Goal: Task Accomplishment & Management: Use online tool/utility

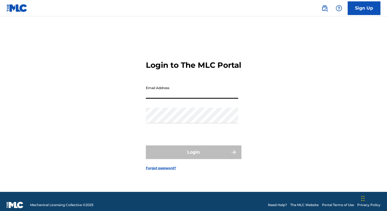
click at [162, 94] on input "Email Address" at bounding box center [192, 91] width 92 height 16
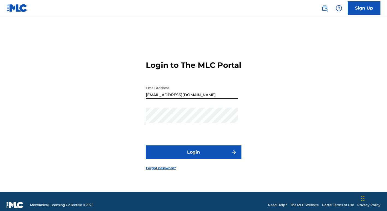
click at [195, 158] on button "Login" at bounding box center [194, 152] width 96 height 14
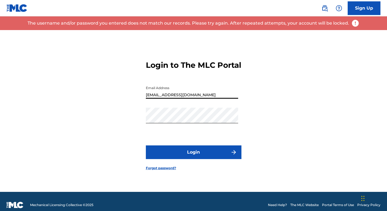
click at [204, 98] on input "[EMAIL_ADDRESS][DOMAIN_NAME]" at bounding box center [192, 91] width 92 height 16
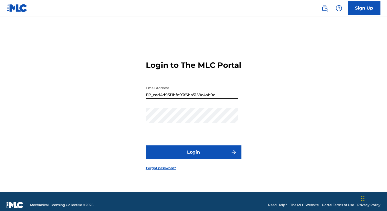
click at [191, 157] on button "Login" at bounding box center [194, 152] width 96 height 14
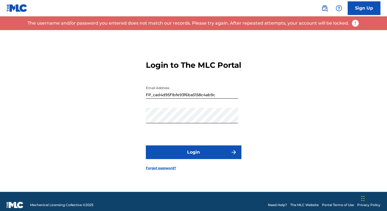
click at [178, 99] on input "FP_cad4d95f1bfe93f6ba5158c4ab9c" at bounding box center [192, 91] width 92 height 16
type input "[EMAIL_ADDRESS][DOMAIN_NAME]"
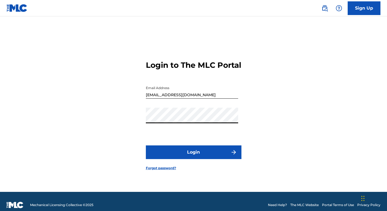
click at [146, 145] on button "Login" at bounding box center [194, 152] width 96 height 14
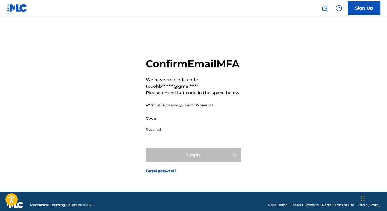
click at [156, 126] on input "Code" at bounding box center [192, 118] width 92 height 16
paste input "584570"
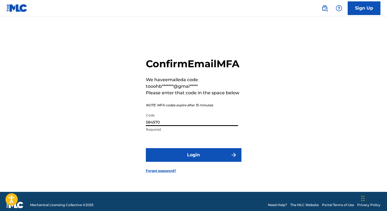
type input "584570"
click at [176, 161] on button "Login" at bounding box center [194, 155] width 96 height 14
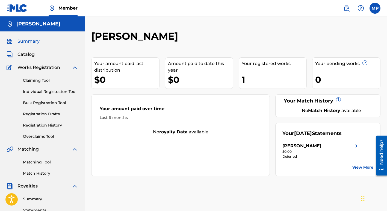
click at [43, 102] on link "Bulk Registration Tool" at bounding box center [50, 103] width 55 height 6
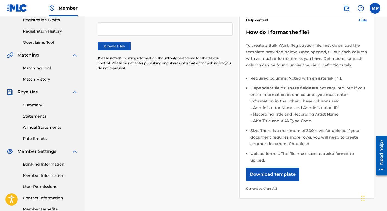
scroll to position [94, 0]
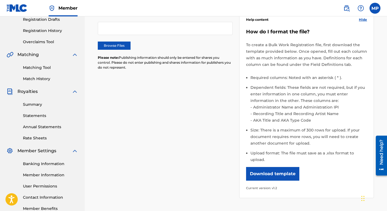
click at [267, 174] on button "Download template" at bounding box center [272, 174] width 53 height 14
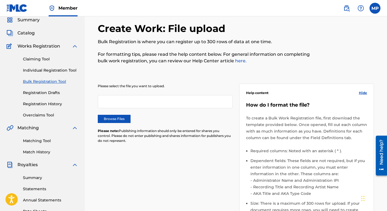
scroll to position [0, 0]
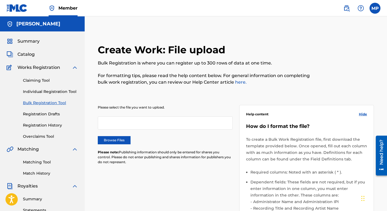
click at [28, 40] on span "Summary" at bounding box center [28, 41] width 22 height 7
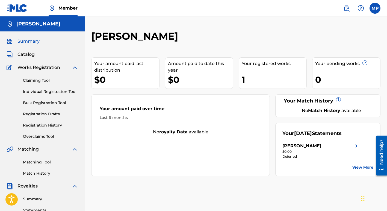
click at [22, 53] on span "Catalog" at bounding box center [25, 54] width 17 height 7
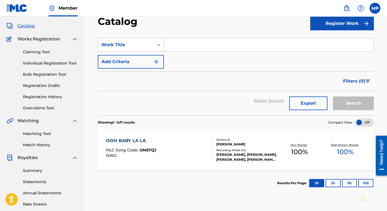
scroll to position [31, 0]
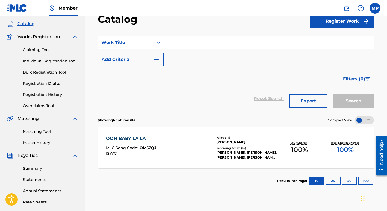
click at [28, 155] on span "Royalties" at bounding box center [27, 155] width 20 height 7
click at [74, 154] on img at bounding box center [74, 155] width 7 height 7
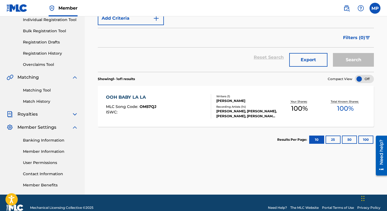
scroll to position [0, 0]
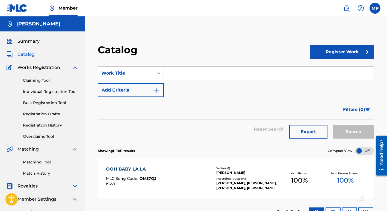
click at [346, 7] on img at bounding box center [346, 8] width 7 height 7
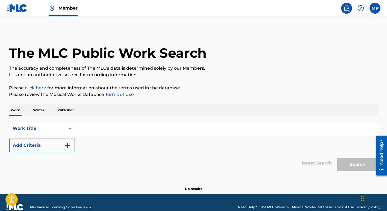
click at [38, 110] on p "Writer" at bounding box center [38, 109] width 14 height 11
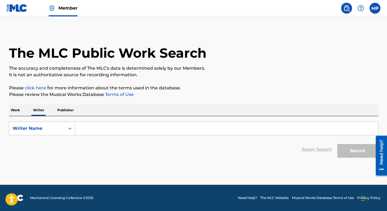
click at [65, 109] on p "Publisher" at bounding box center [66, 109] width 20 height 11
click at [37, 74] on p "It is not an authoritative source for recording information." at bounding box center [193, 74] width 369 height 7
click at [346, 8] on img at bounding box center [346, 8] width 7 height 7
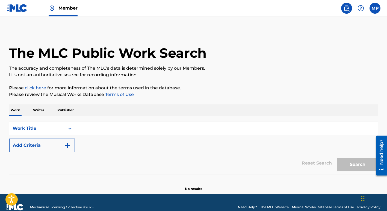
click at [346, 8] on img at bounding box center [346, 8] width 7 height 7
click at [360, 8] on img at bounding box center [360, 8] width 7 height 7
click at [352, 36] on p "View portal intro" at bounding box center [360, 35] width 46 height 13
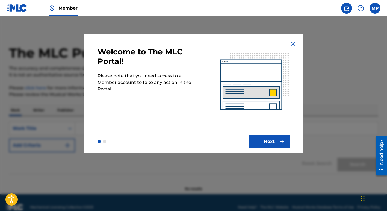
click at [261, 141] on button "Next" at bounding box center [269, 142] width 41 height 14
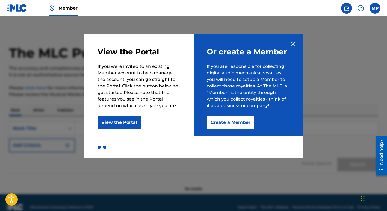
click at [67, 9] on span "Member" at bounding box center [67, 8] width 19 height 6
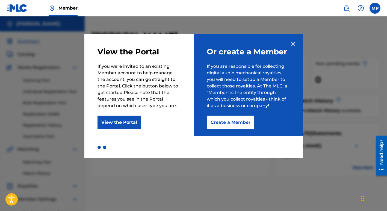
click at [292, 41] on img at bounding box center [293, 43] width 7 height 7
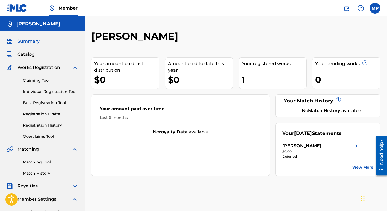
click at [359, 8] on img at bounding box center [360, 8] width 7 height 7
click at [352, 22] on link "Contact us" at bounding box center [360, 22] width 46 height 13
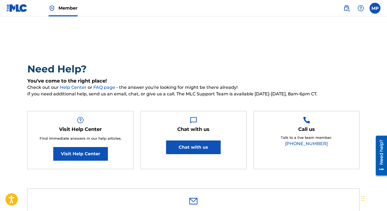
click at [71, 153] on link "Visit Help Center" at bounding box center [80, 154] width 55 height 14
